Goal: Task Accomplishment & Management: Complete application form

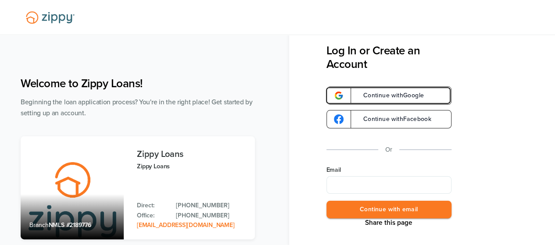
click at [394, 94] on span "Continue with Google" at bounding box center [390, 96] width 70 height 6
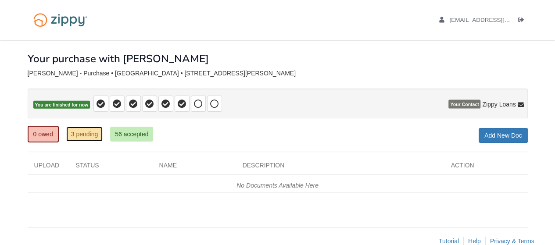
click at [85, 134] on link "3 pending" at bounding box center [84, 134] width 37 height 15
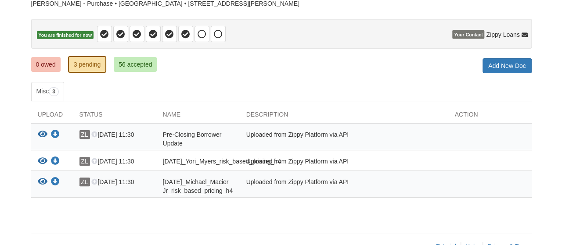
scroll to position [70, 0]
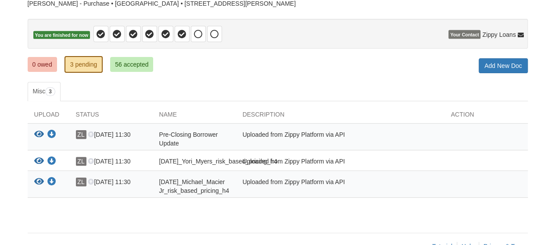
click at [192, 157] on div "[DATE]_Yori_Myers_risk_based_pricing_h4" at bounding box center [194, 162] width 83 height 11
click at [38, 160] on icon "View 09-22-2025_Yori_Myers_risk_based_pricing_h4" at bounding box center [39, 161] width 10 height 9
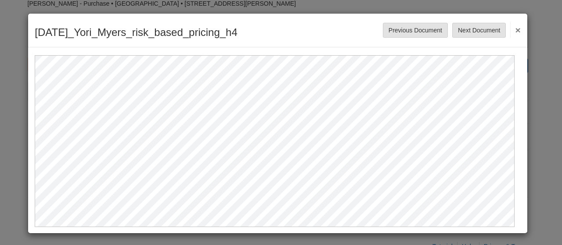
click at [504, 28] on div "Previous Document Next Document ×" at bounding box center [452, 30] width 138 height 15
click at [511, 32] on button "×" at bounding box center [515, 30] width 10 height 16
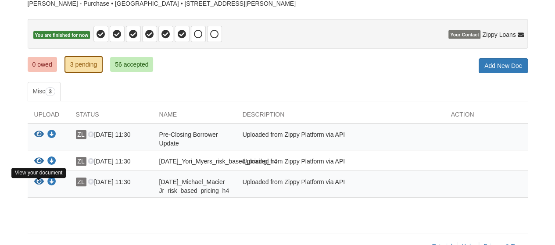
click at [40, 187] on icon "View 09-22-2025_Michael_Macier Jr_risk_based_pricing_h4" at bounding box center [39, 182] width 10 height 9
